Goal: Information Seeking & Learning: Learn about a topic

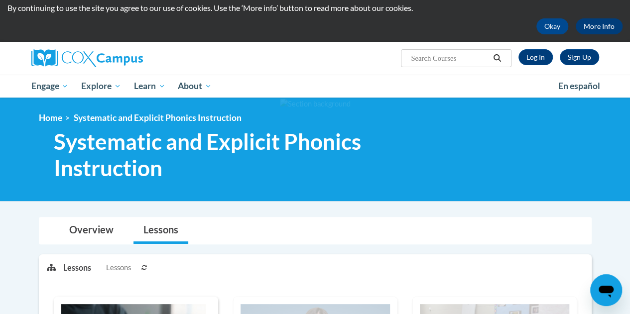
scroll to position [25, 0]
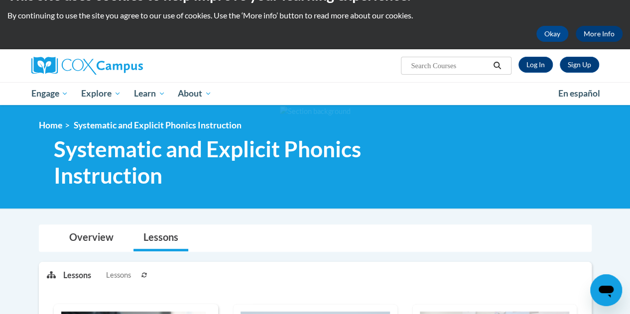
drag, startPoint x: 632, startPoint y: 26, endPoint x: 605, endPoint y: 31, distance: 27.4
click at [605, 31] on html "This site uses cookies to help improve your learning experience. By continuing …" at bounding box center [315, 132] width 630 height 314
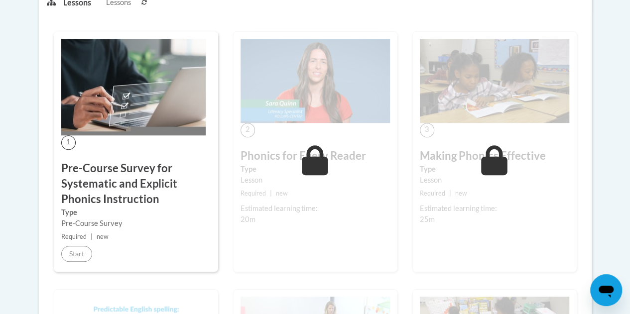
scroll to position [0, 0]
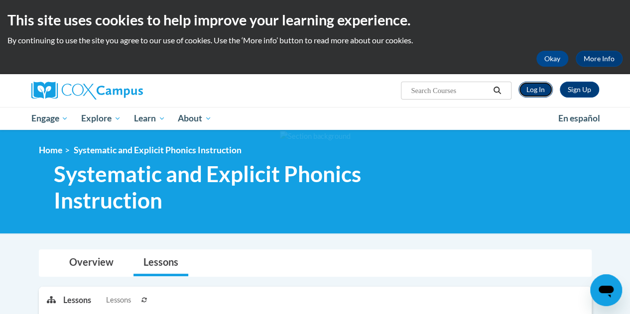
click at [539, 90] on link "Log In" at bounding box center [535, 90] width 34 height 16
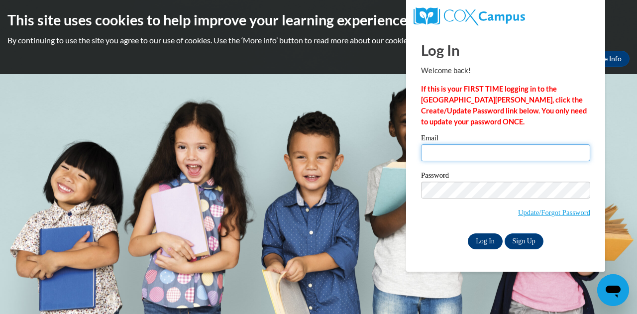
type input "laurie.mccarthy@muskegonorway.org"
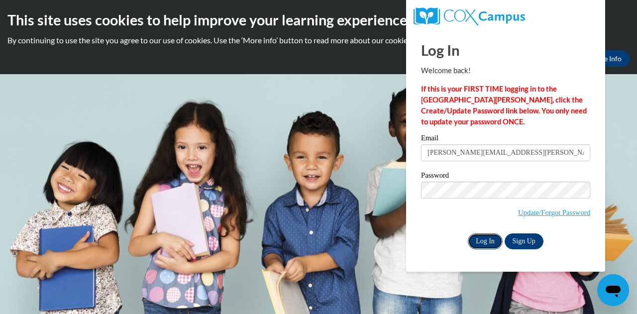
click at [486, 247] on input "Log In" at bounding box center [485, 241] width 35 height 16
click at [485, 239] on input "Log In" at bounding box center [485, 241] width 35 height 16
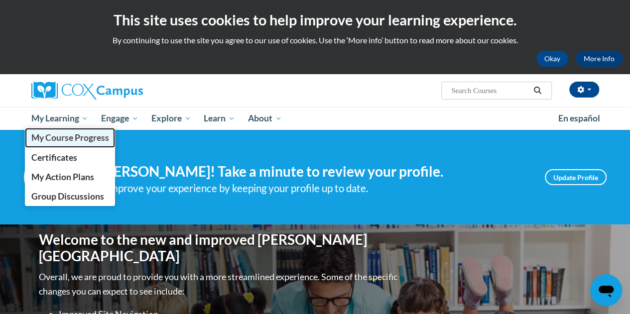
click at [77, 135] on span "My Course Progress" at bounding box center [70, 137] width 78 height 10
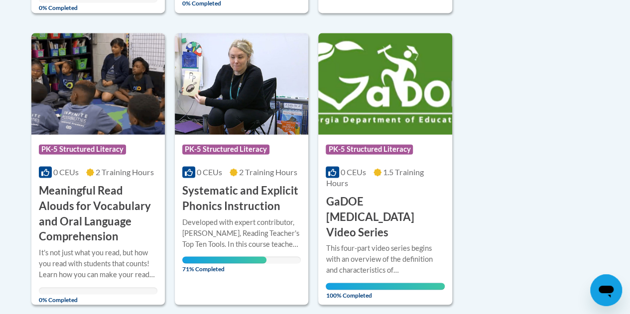
scroll to position [778, 0]
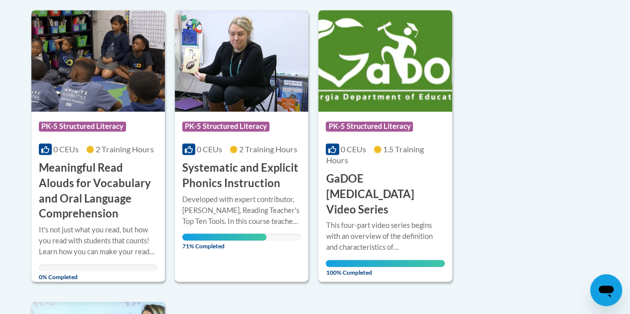
click at [247, 116] on div "Course Category: PK-5 Structured Literacy" at bounding box center [241, 127] width 118 height 22
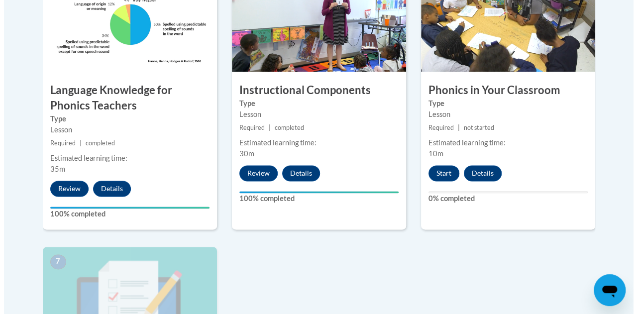
scroll to position [670, 0]
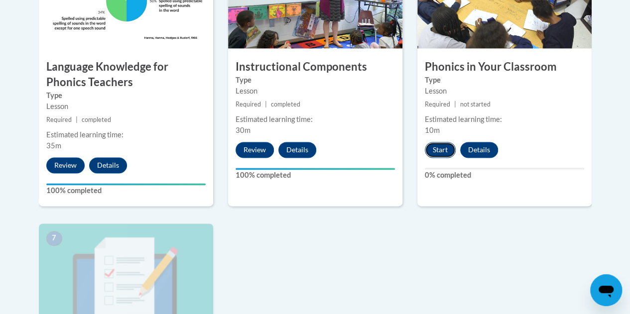
click at [440, 155] on button "Start" at bounding box center [440, 150] width 31 height 16
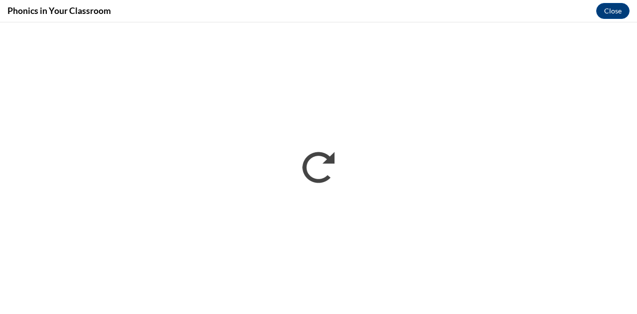
scroll to position [0, 0]
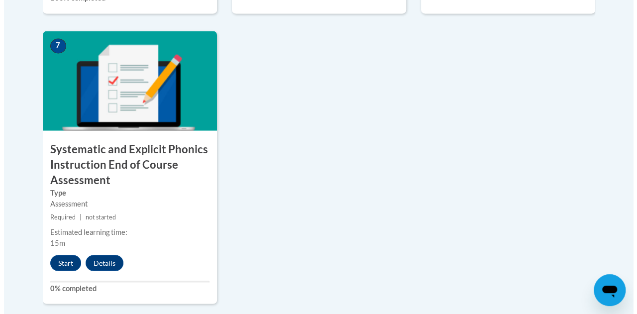
scroll to position [867, 0]
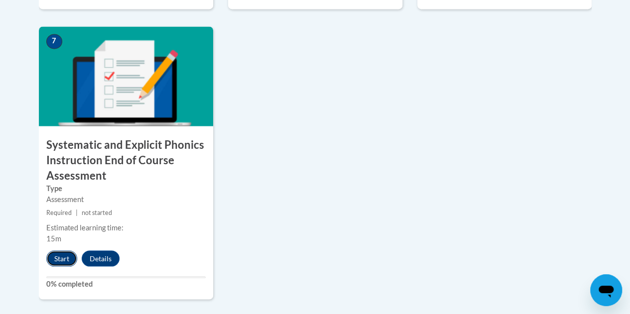
click at [64, 257] on button "Start" at bounding box center [61, 258] width 31 height 16
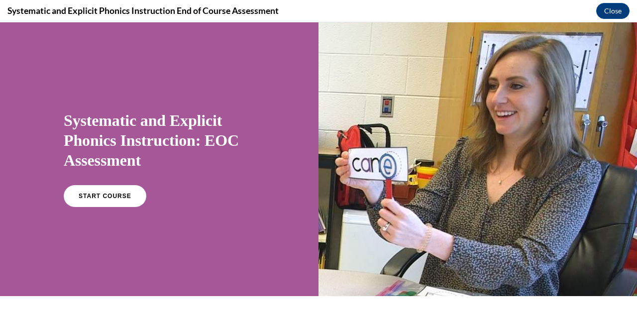
scroll to position [0, 0]
click at [101, 192] on link "START COURSE" at bounding box center [105, 196] width 87 height 23
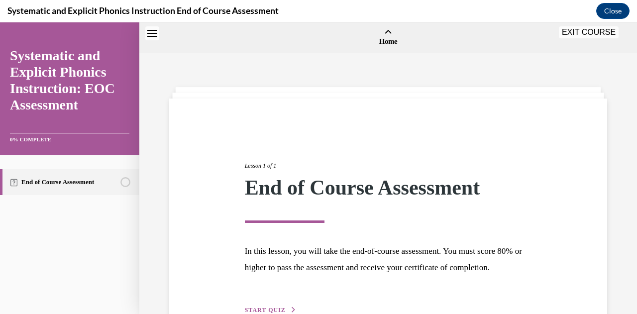
scroll to position [31, 0]
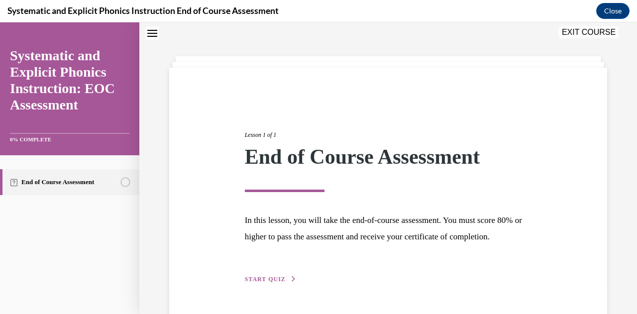
click at [263, 283] on span "START QUIZ" at bounding box center [265, 279] width 41 height 7
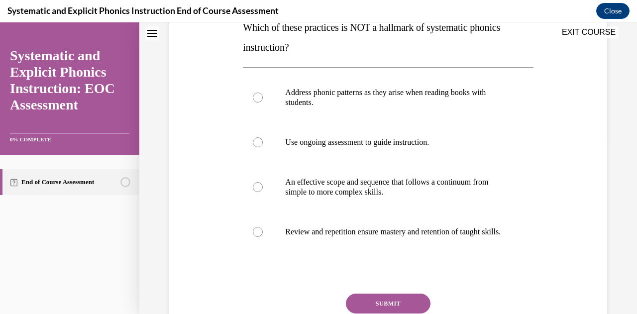
scroll to position [165, 0]
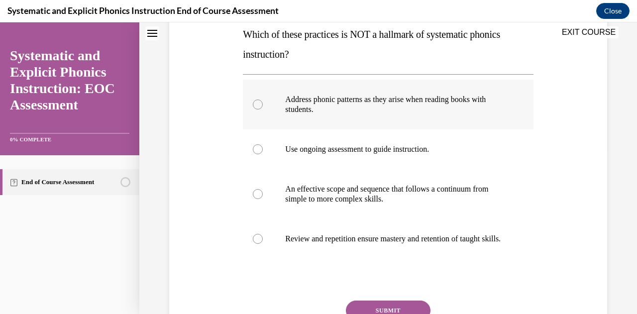
click at [254, 101] on div at bounding box center [258, 105] width 10 height 10
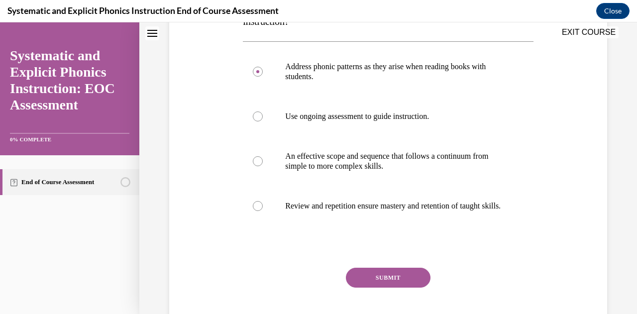
scroll to position [199, 0]
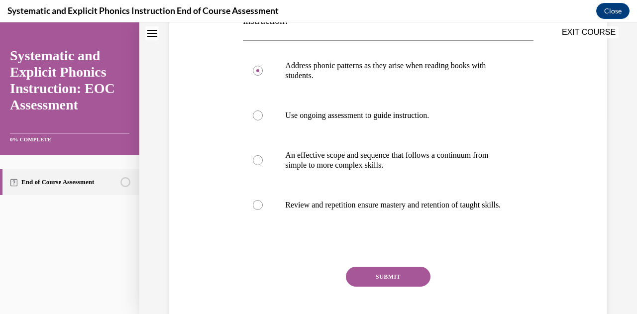
click at [383, 287] on button "SUBMIT" at bounding box center [388, 277] width 85 height 20
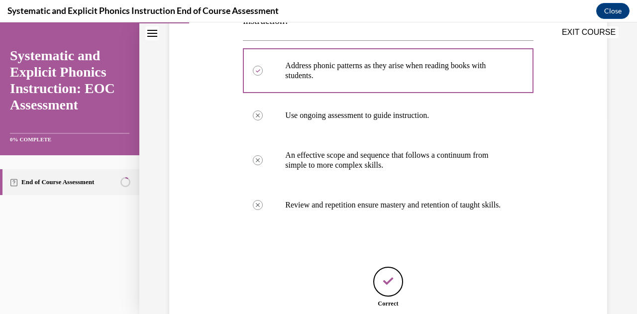
scroll to position [294, 0]
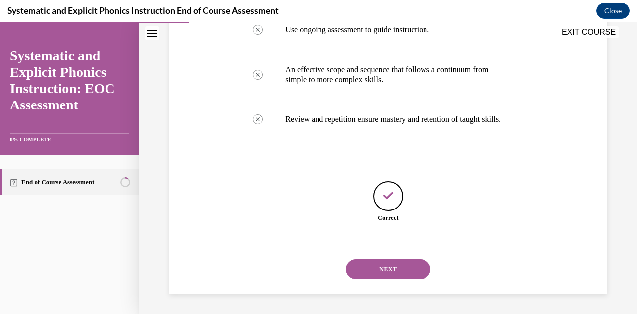
click at [408, 270] on button "NEXT" at bounding box center [388, 269] width 85 height 20
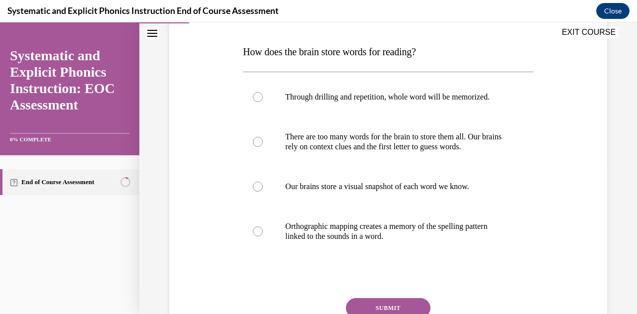
scroll to position [157, 0]
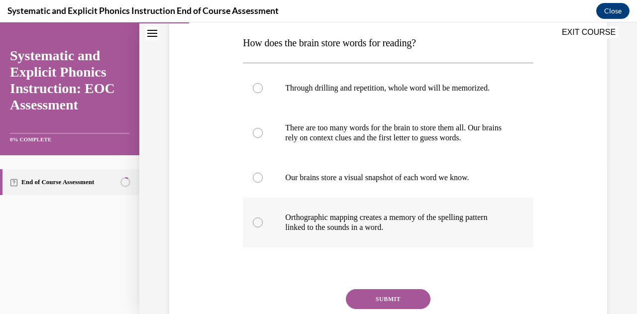
click at [256, 227] on div at bounding box center [388, 223] width 290 height 50
click at [392, 298] on button "SUBMIT" at bounding box center [388, 299] width 85 height 20
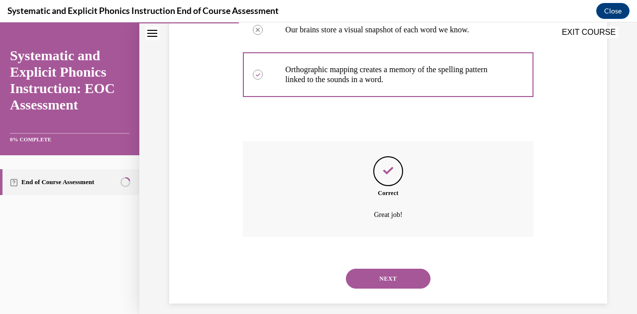
scroll to position [314, 0]
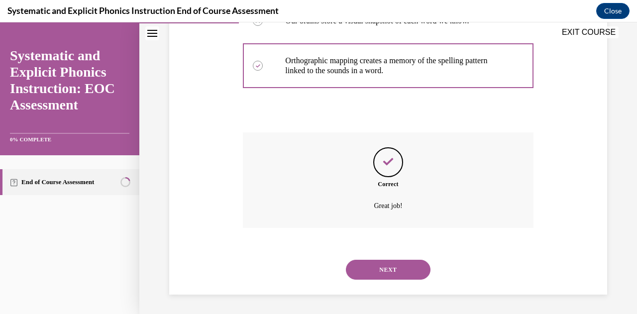
click at [405, 266] on button "NEXT" at bounding box center [388, 270] width 85 height 20
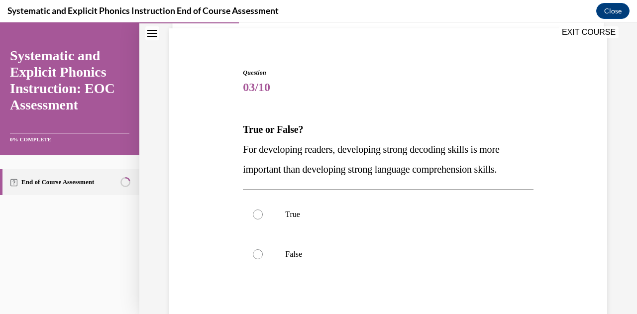
scroll to position [73, 0]
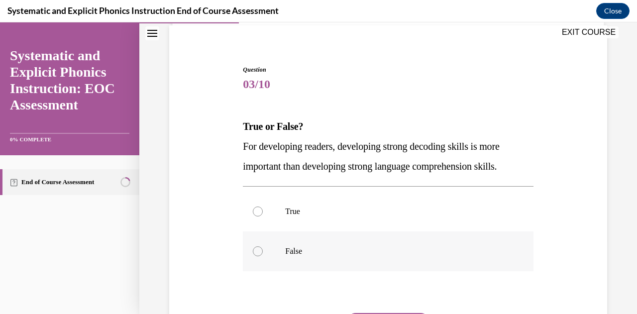
click at [257, 251] on div at bounding box center [258, 251] width 10 height 10
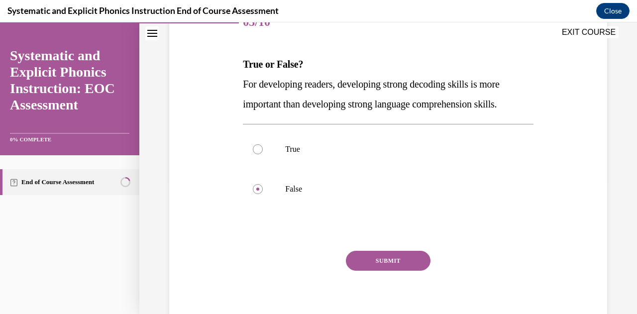
scroll to position [136, 0]
click at [394, 257] on button "SUBMIT" at bounding box center [388, 260] width 85 height 20
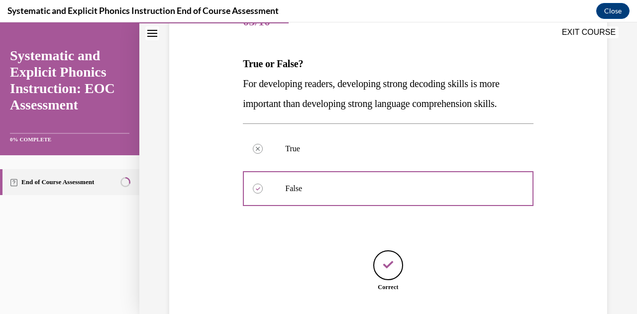
scroll to position [205, 0]
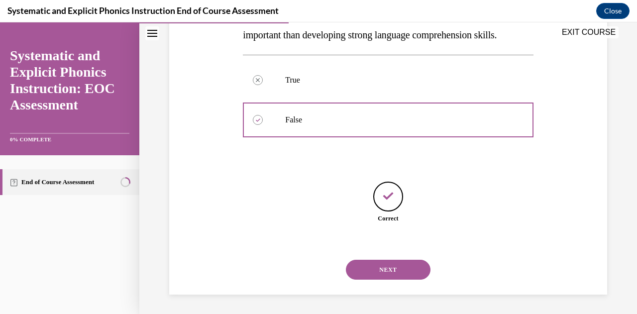
click at [384, 270] on button "NEXT" at bounding box center [388, 270] width 85 height 20
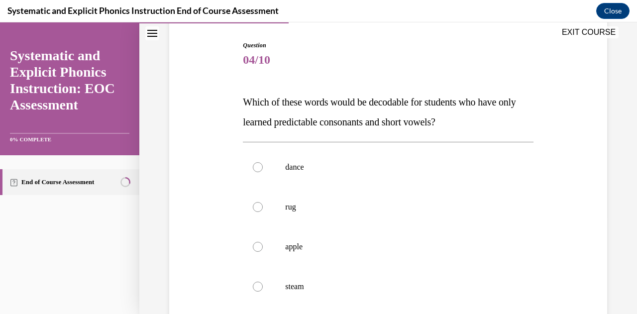
scroll to position [99, 0]
click at [257, 209] on div at bounding box center [258, 206] width 10 height 10
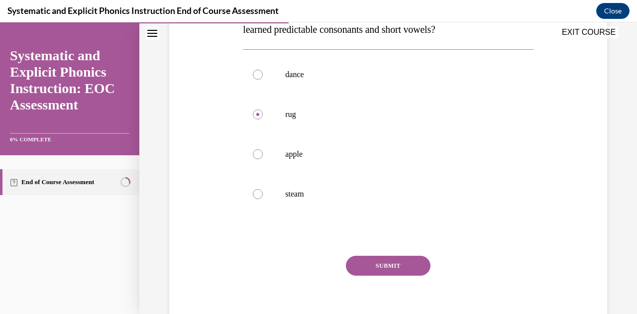
scroll to position [192, 0]
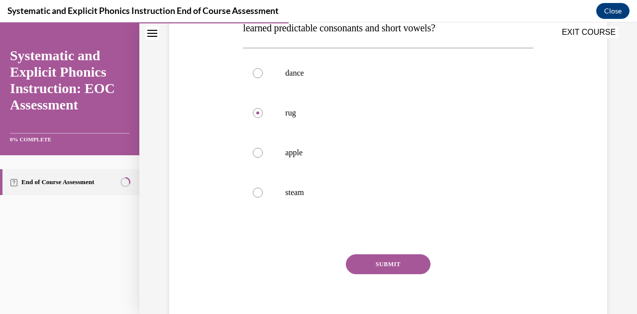
click at [402, 259] on button "SUBMIT" at bounding box center [388, 264] width 85 height 20
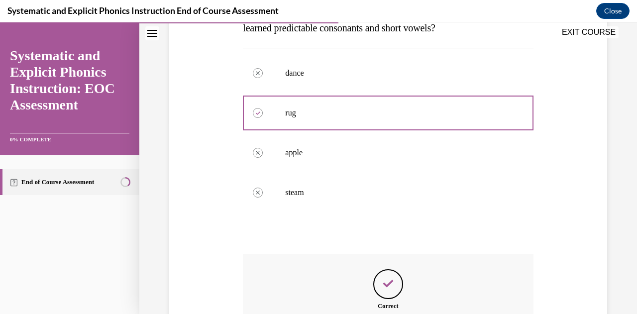
scroll to position [314, 0]
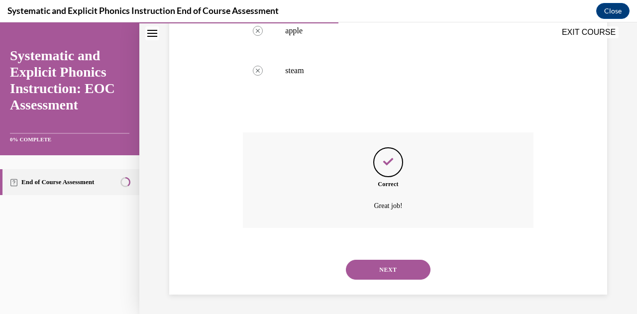
click at [374, 266] on button "NEXT" at bounding box center [388, 270] width 85 height 20
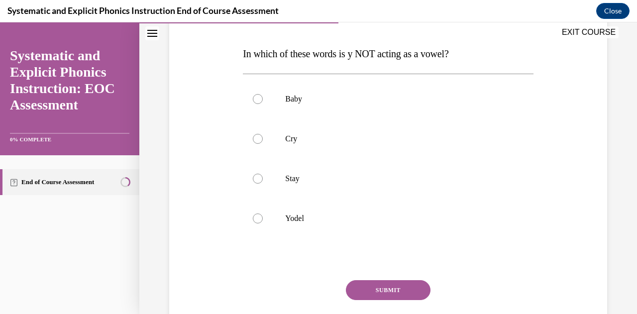
scroll to position [146, 0]
click at [263, 218] on div at bounding box center [388, 218] width 290 height 40
click at [375, 285] on button "SUBMIT" at bounding box center [388, 290] width 85 height 20
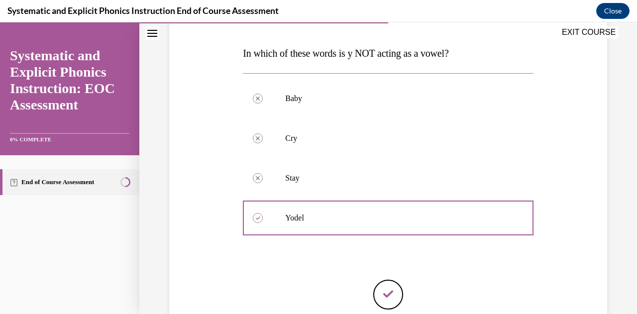
scroll to position [244, 0]
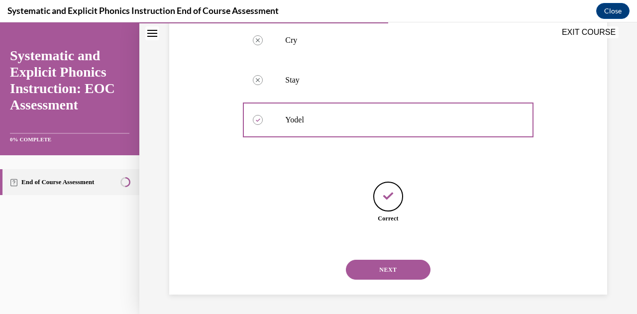
click at [394, 272] on button "NEXT" at bounding box center [388, 270] width 85 height 20
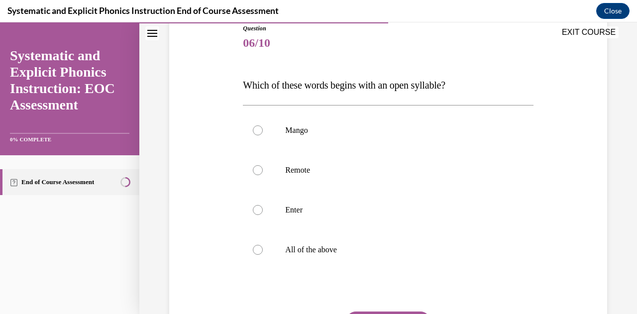
scroll to position [114, 0]
click at [258, 172] on div at bounding box center [258, 170] width 10 height 10
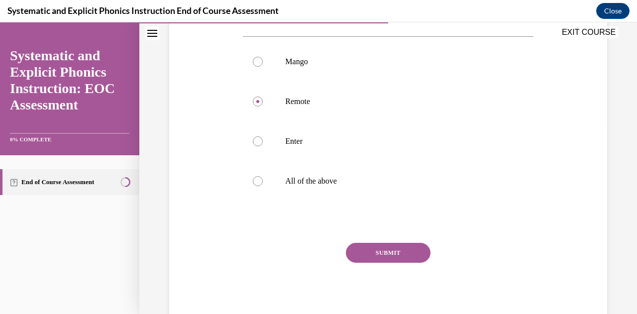
click at [404, 257] on button "SUBMIT" at bounding box center [388, 253] width 85 height 20
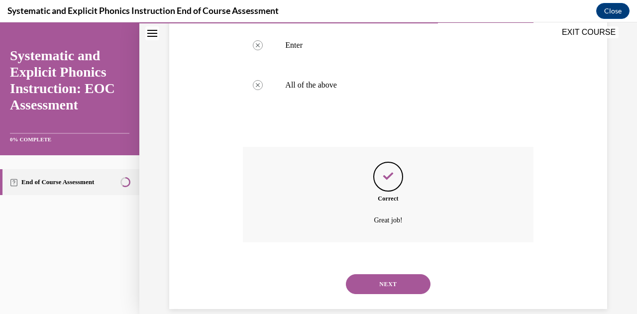
scroll to position [294, 0]
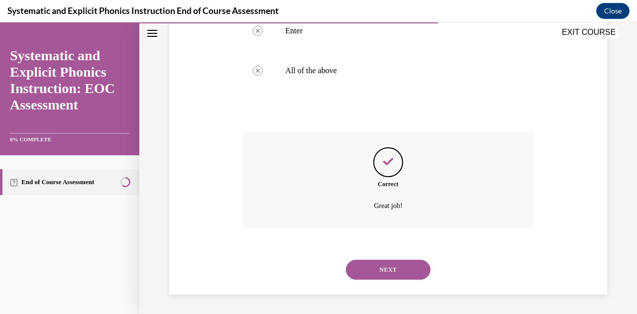
click at [388, 273] on button "NEXT" at bounding box center [388, 270] width 85 height 20
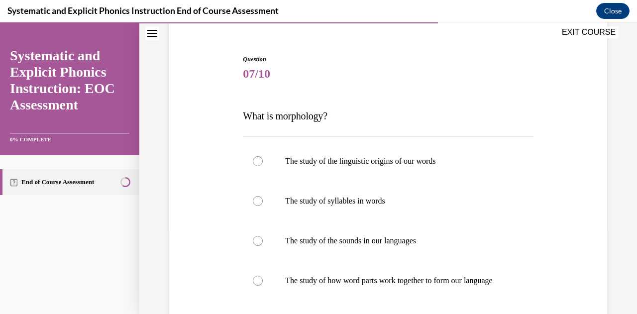
scroll to position [84, 0]
click at [257, 284] on div at bounding box center [258, 280] width 10 height 10
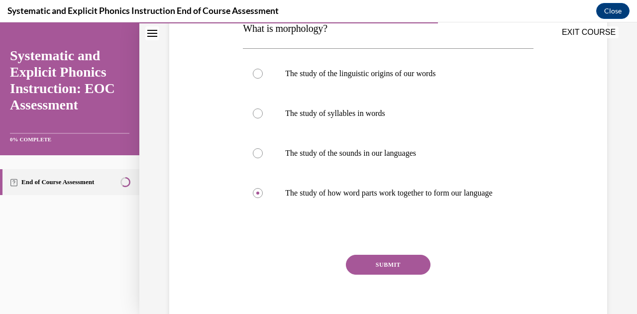
scroll to position [172, 0]
click at [398, 270] on button "SUBMIT" at bounding box center [388, 264] width 85 height 20
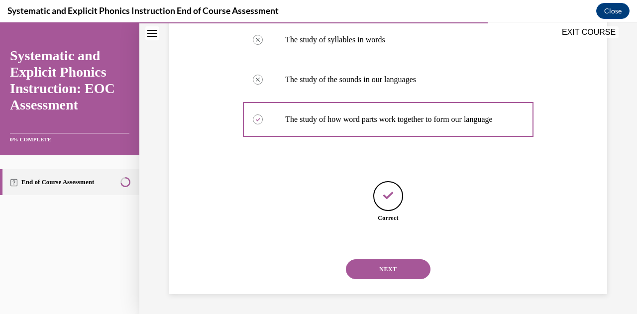
scroll to position [251, 0]
click at [419, 269] on button "NEXT" at bounding box center [388, 269] width 85 height 20
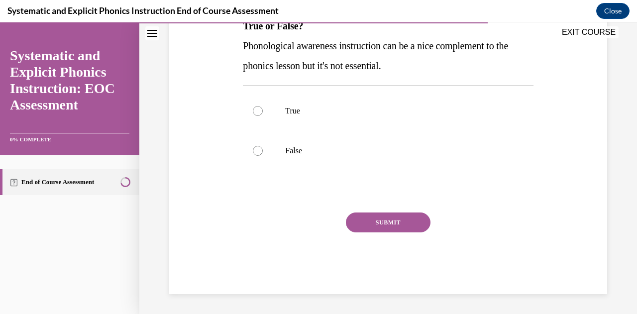
scroll to position [30, 0]
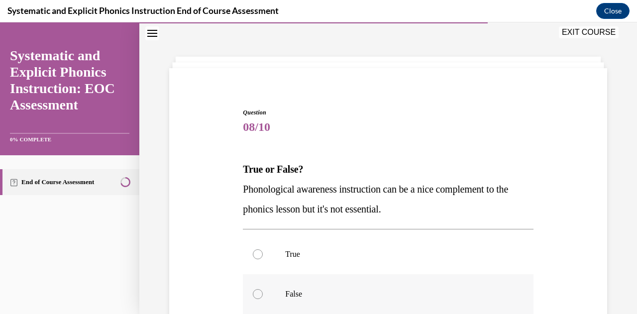
click at [257, 296] on div at bounding box center [258, 294] width 10 height 10
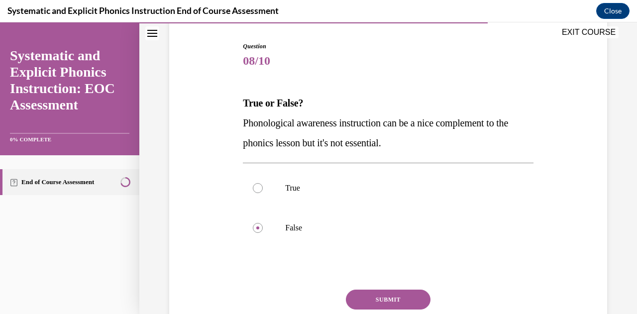
scroll to position [110, 0]
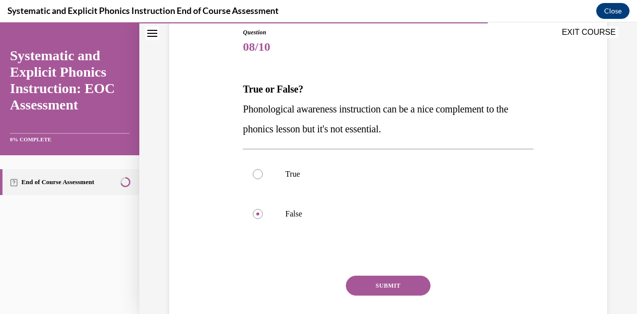
click at [387, 284] on button "SUBMIT" at bounding box center [388, 286] width 85 height 20
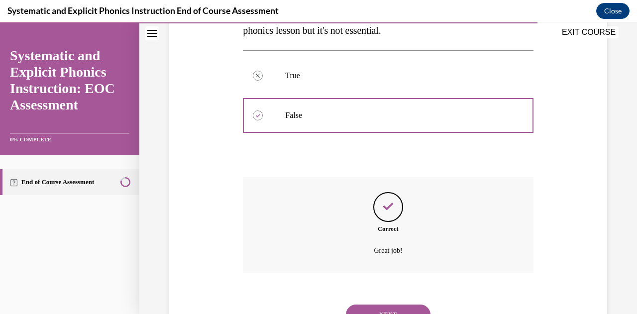
scroll to position [210, 0]
click at [359, 307] on button "NEXT" at bounding box center [388, 314] width 85 height 20
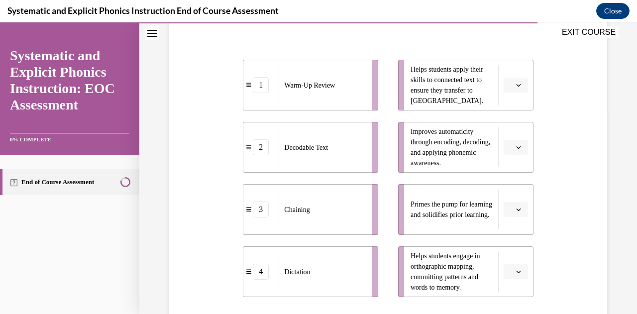
scroll to position [206, 0]
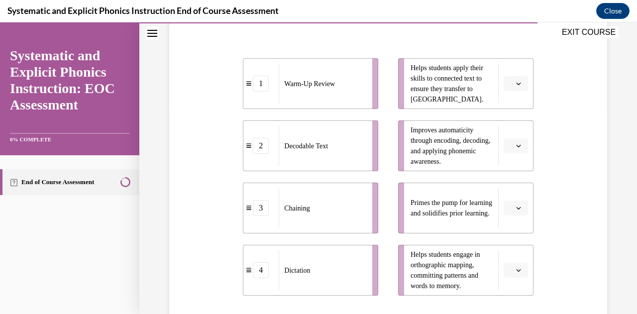
click at [516, 207] on icon "button" at bounding box center [518, 208] width 5 height 5
click at [505, 129] on span "1" at bounding box center [505, 126] width 3 height 8
click at [511, 76] on button "button" at bounding box center [516, 83] width 24 height 15
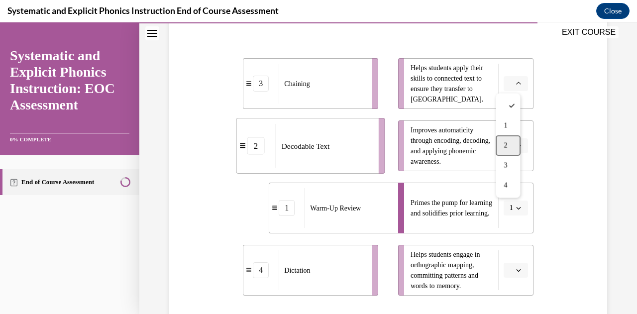
click at [509, 141] on div "2" at bounding box center [508, 145] width 24 height 20
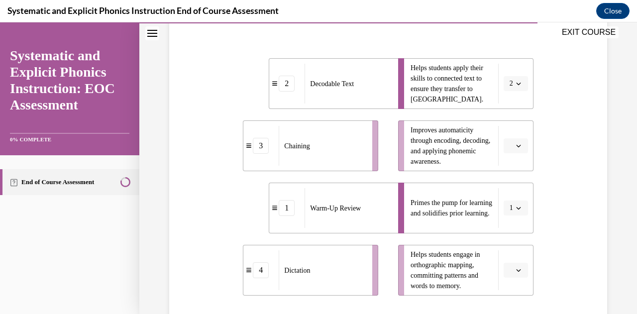
click at [516, 148] on icon "button" at bounding box center [518, 145] width 5 height 5
click at [508, 226] on div "3" at bounding box center [508, 227] width 24 height 20
click at [516, 271] on icon "button" at bounding box center [518, 270] width 4 height 2
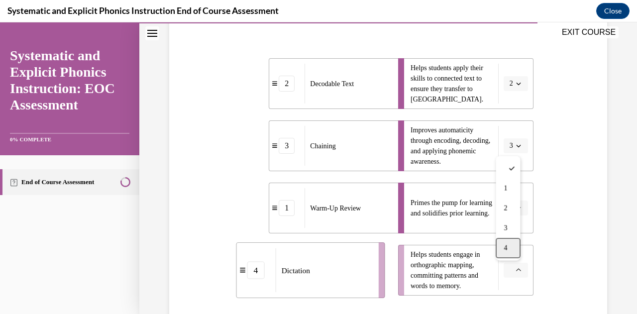
click at [507, 253] on div "4" at bounding box center [508, 248] width 24 height 20
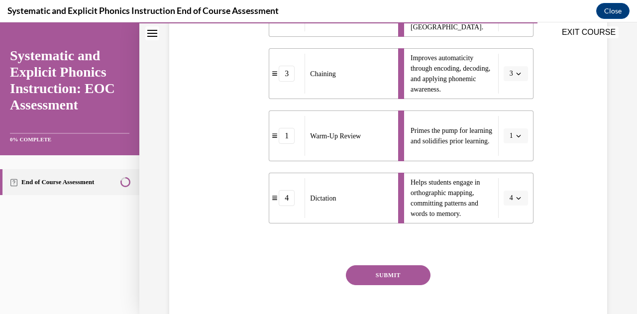
scroll to position [301, 0]
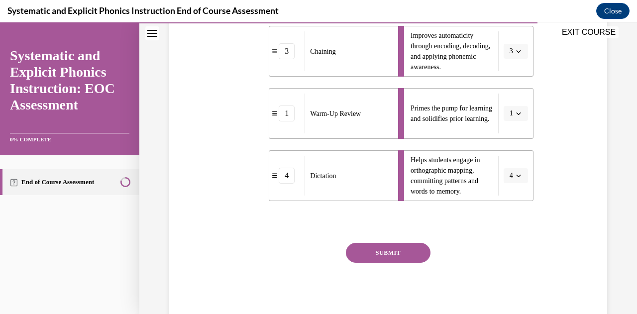
click at [402, 253] on button "SUBMIT" at bounding box center [388, 253] width 85 height 20
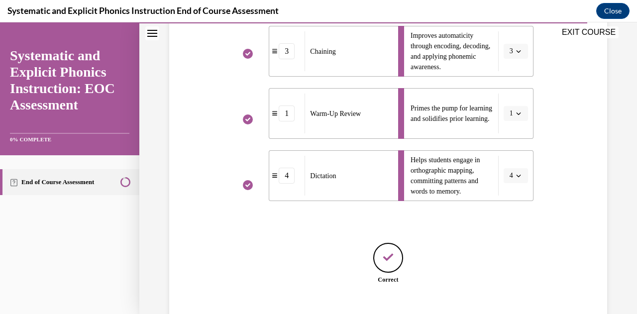
scroll to position [362, 0]
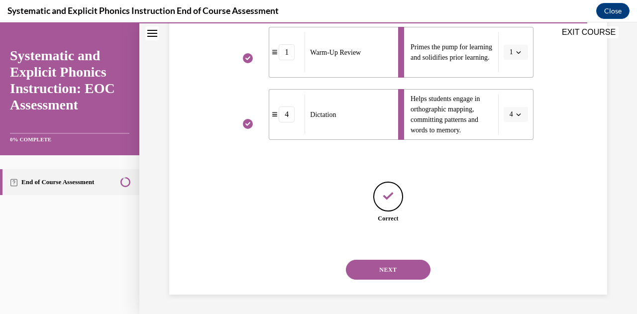
click at [392, 271] on button "NEXT" at bounding box center [388, 270] width 85 height 20
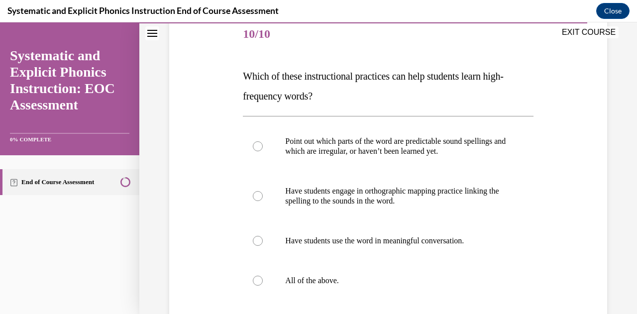
scroll to position [126, 0]
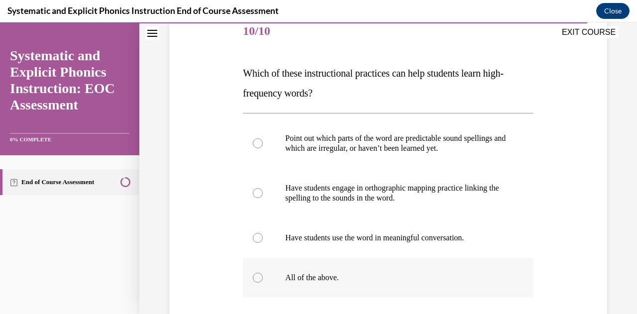
click at [257, 273] on div at bounding box center [258, 278] width 10 height 10
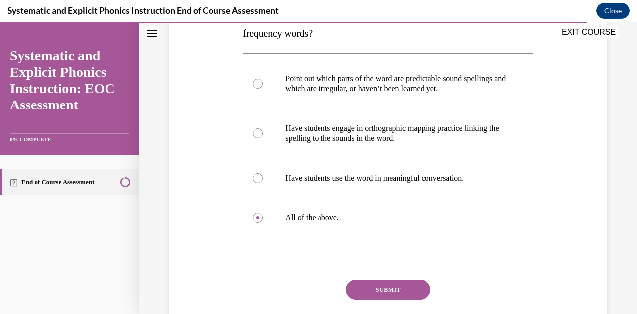
scroll to position [223, 0]
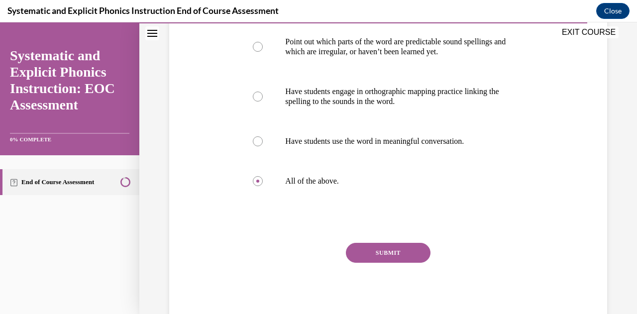
click at [398, 254] on button "SUBMIT" at bounding box center [388, 253] width 85 height 20
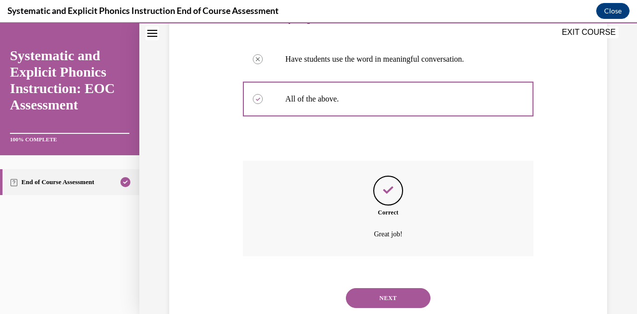
scroll to position [321, 0]
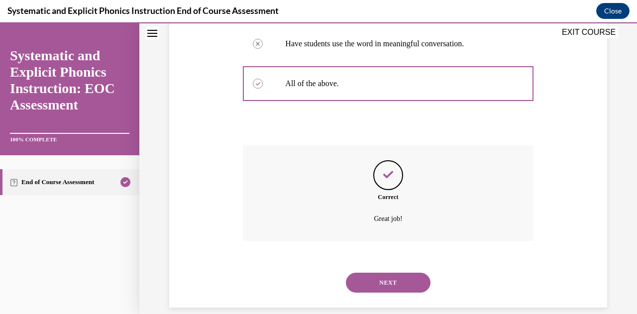
click at [410, 283] on button "NEXT" at bounding box center [388, 283] width 85 height 20
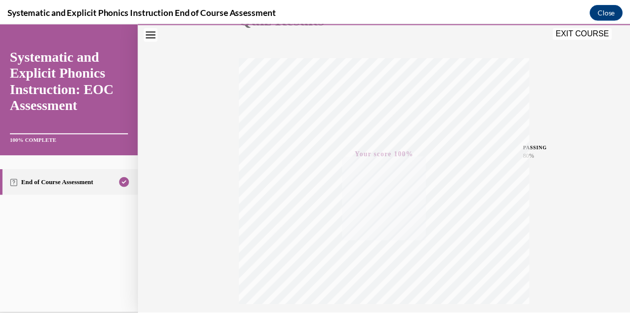
scroll to position [218, 0]
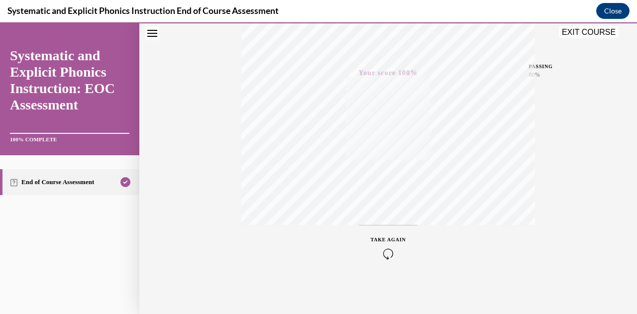
click at [585, 36] on button "EXIT COURSE" at bounding box center [589, 32] width 60 height 12
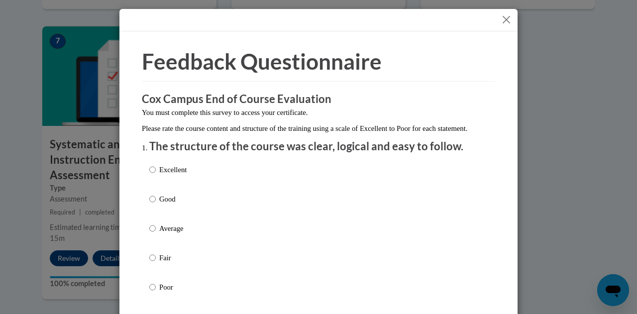
click at [502, 13] on button "Close" at bounding box center [506, 19] width 12 height 12
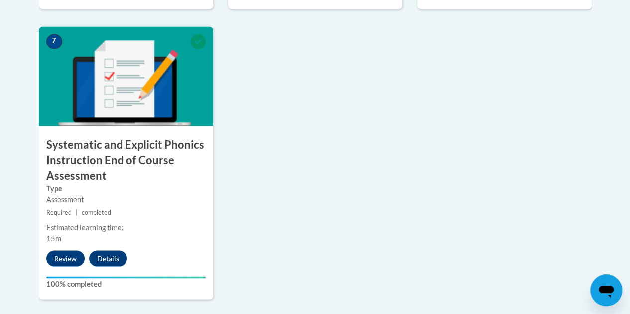
drag, startPoint x: 629, startPoint y: 212, endPoint x: 637, endPoint y: 271, distance: 59.7
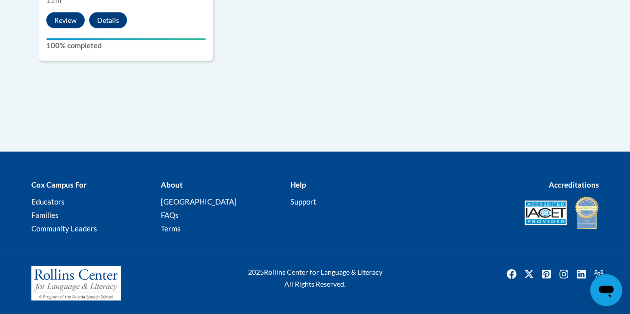
scroll to position [884, 0]
